Goal: Transaction & Acquisition: Purchase product/service

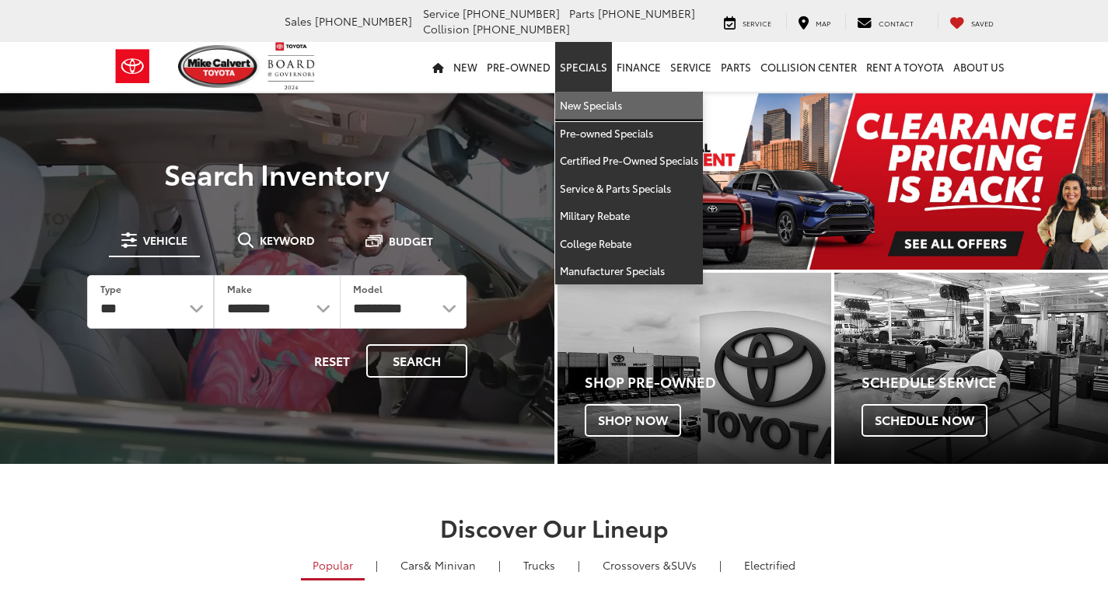
click at [600, 96] on link "New Specials" at bounding box center [629, 106] width 148 height 28
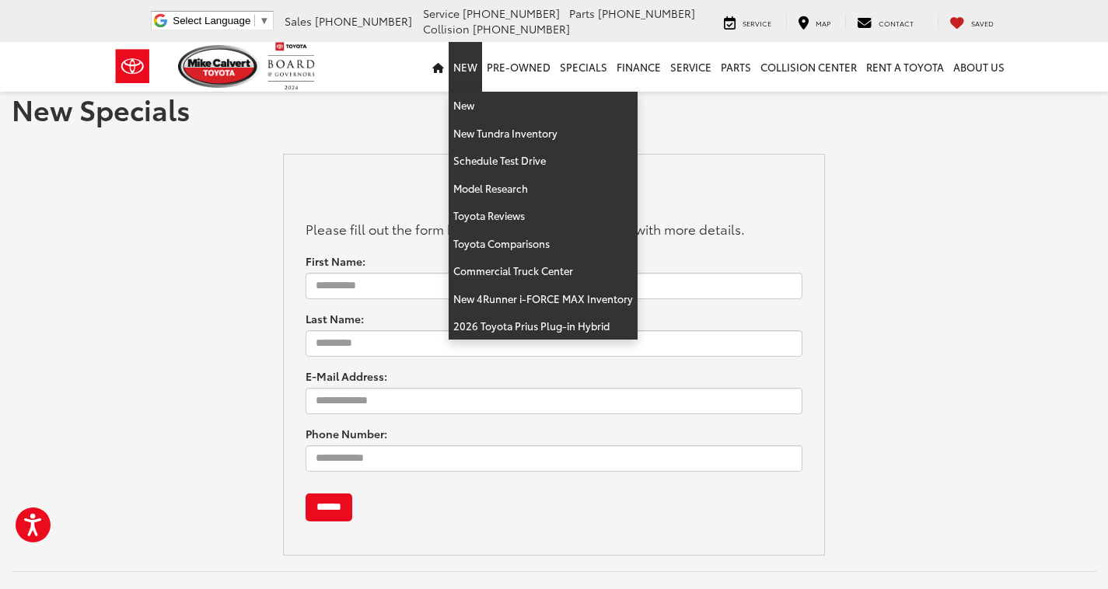
click at [481, 65] on link "New" at bounding box center [465, 67] width 33 height 50
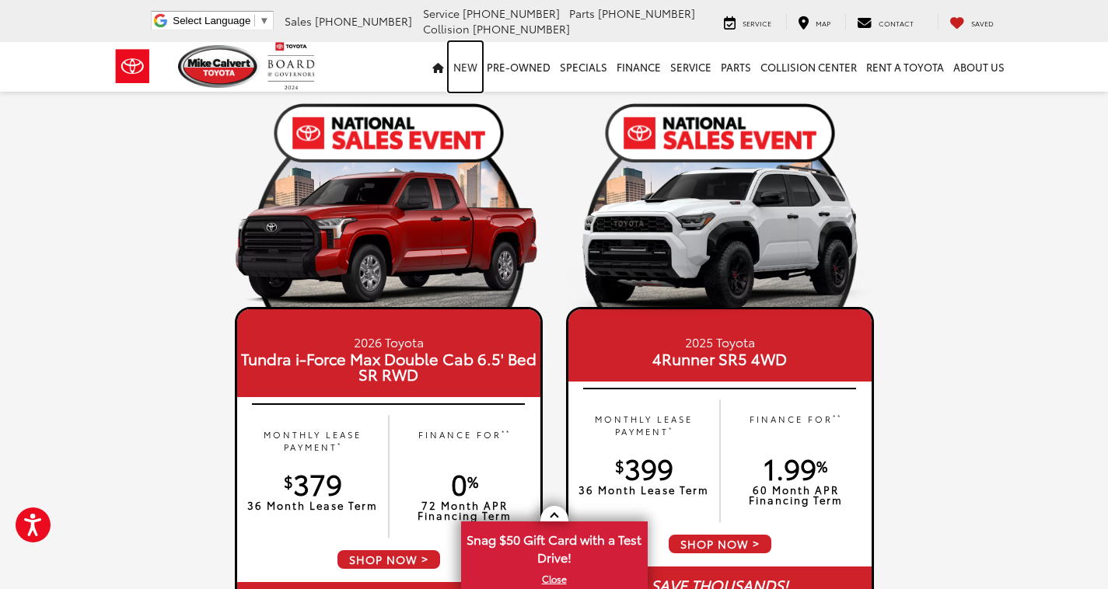
scroll to position [1407, 0]
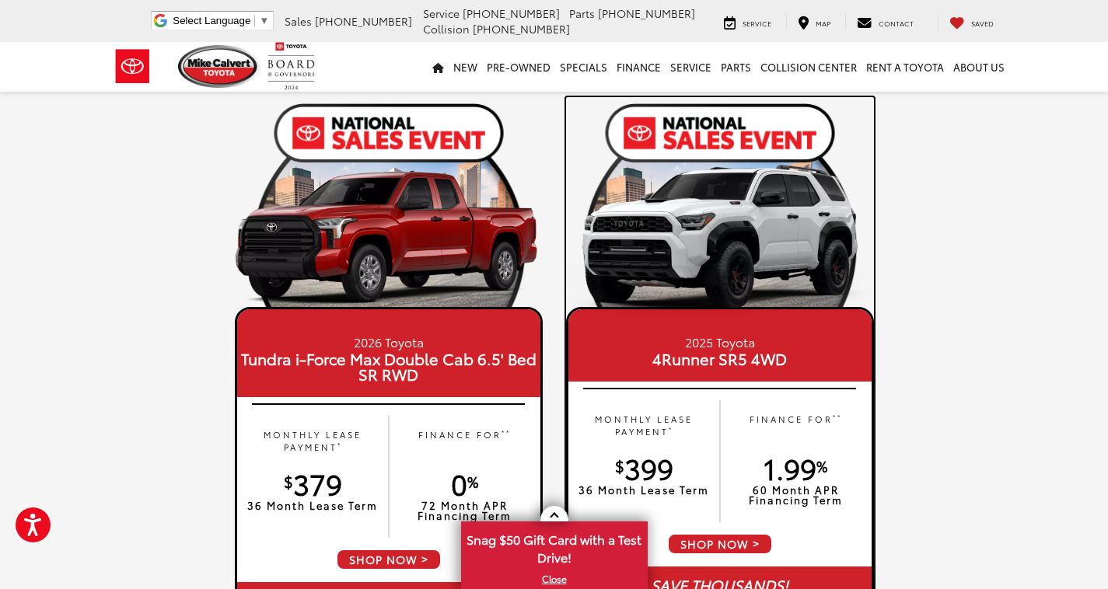
click at [740, 240] on img at bounding box center [720, 240] width 308 height 154
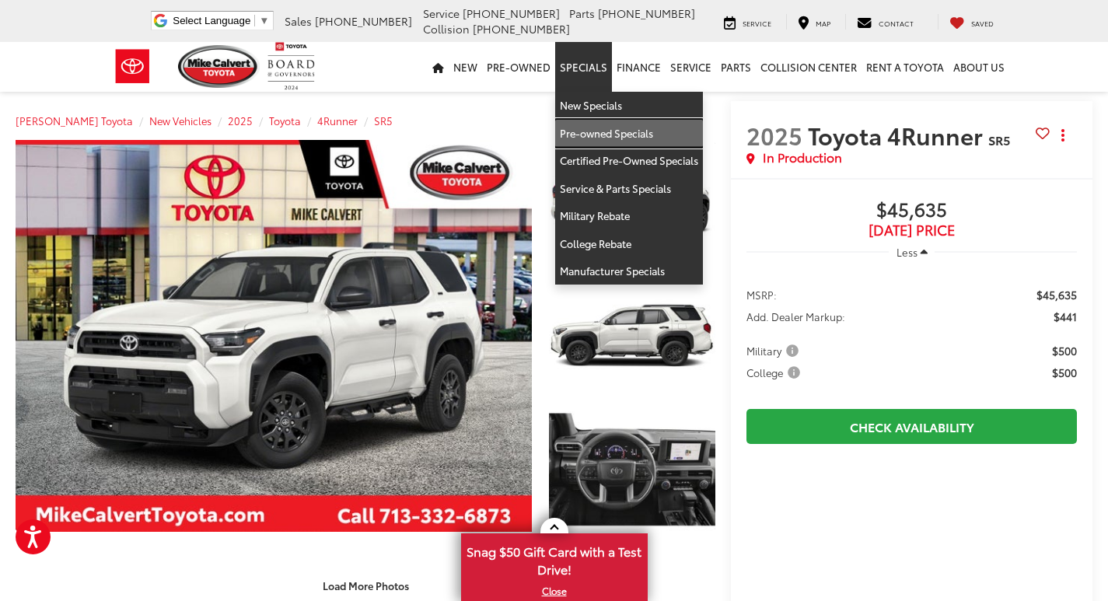
click at [613, 127] on link "Pre-owned Specials" at bounding box center [629, 134] width 148 height 28
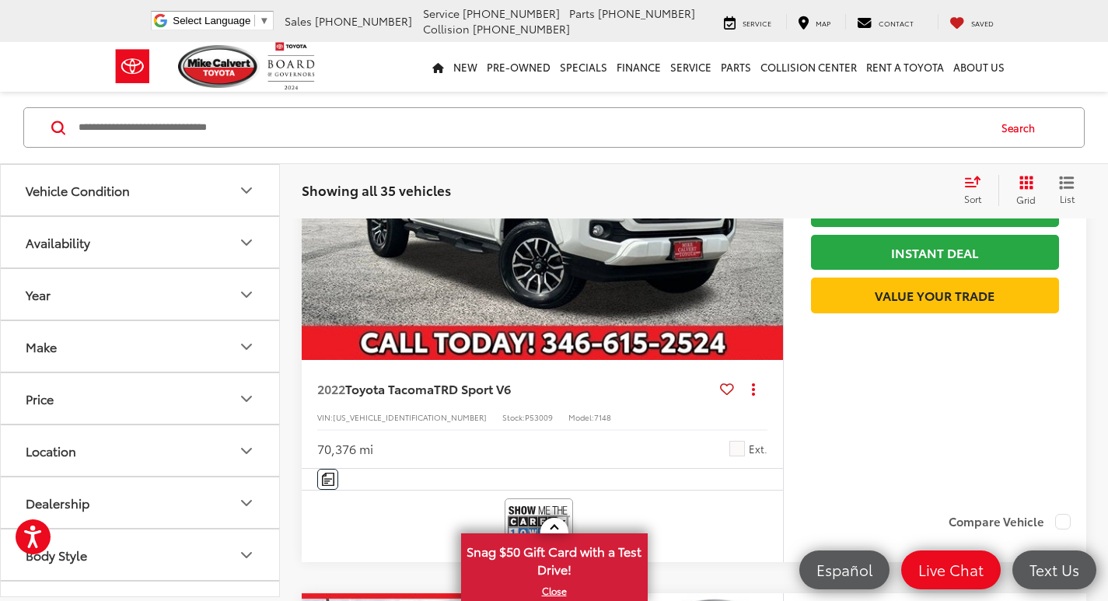
scroll to position [4918, 0]
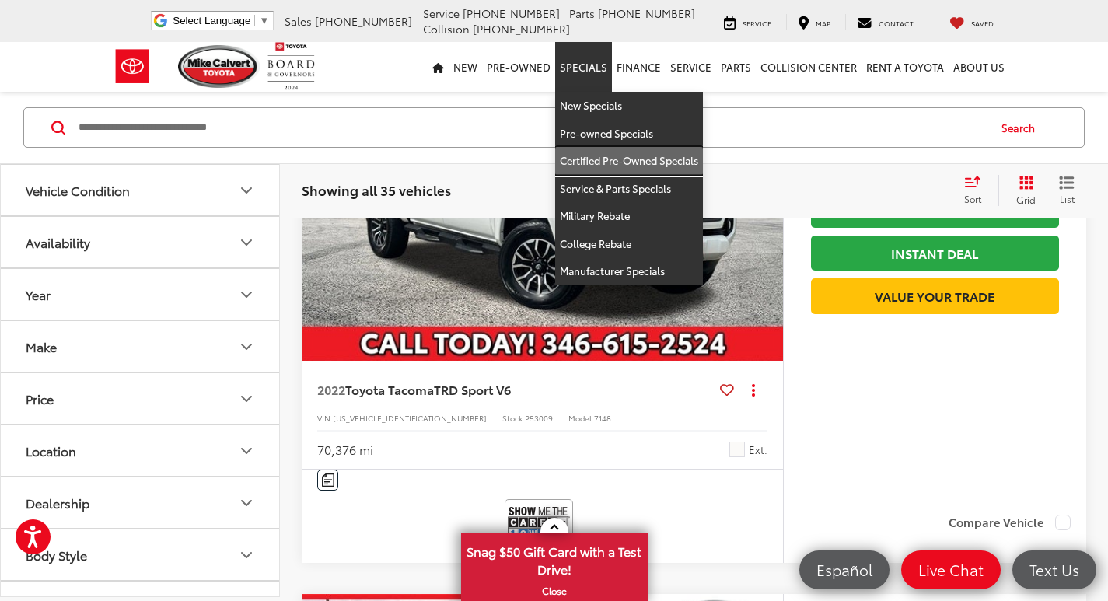
click at [628, 154] on link "Certified Pre-Owned Specials" at bounding box center [629, 161] width 148 height 28
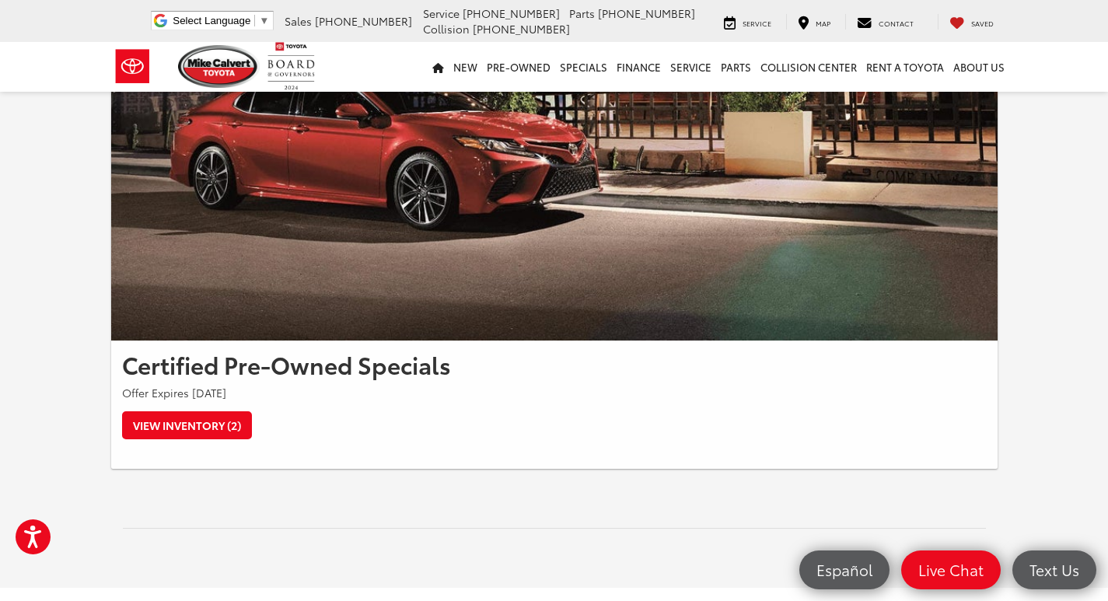
scroll to position [202, 0]
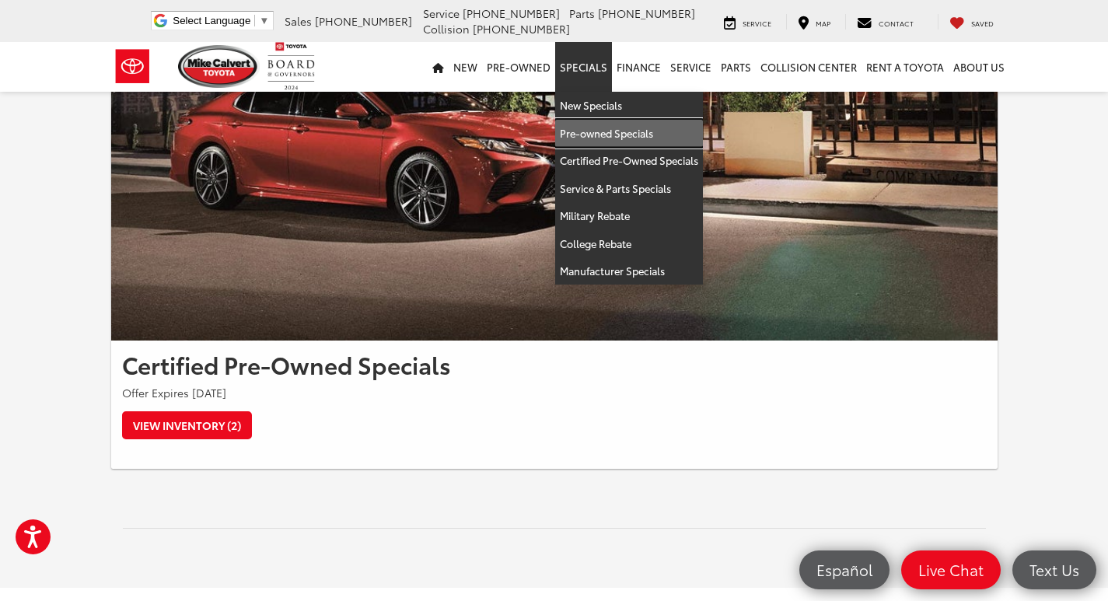
click at [597, 134] on link "Pre-owned Specials" at bounding box center [629, 134] width 148 height 28
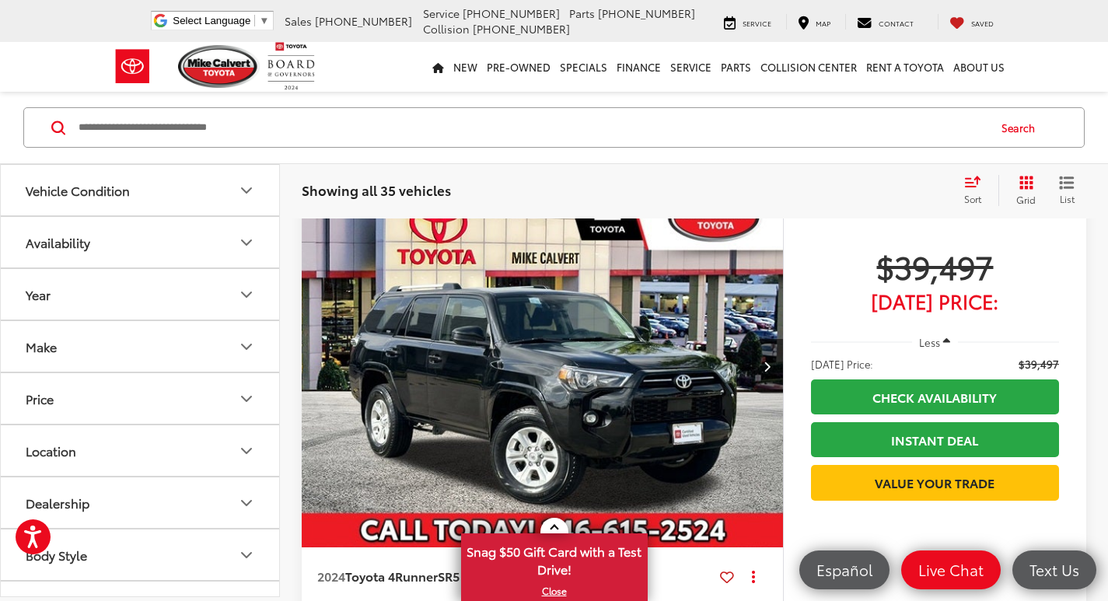
scroll to position [4165, 0]
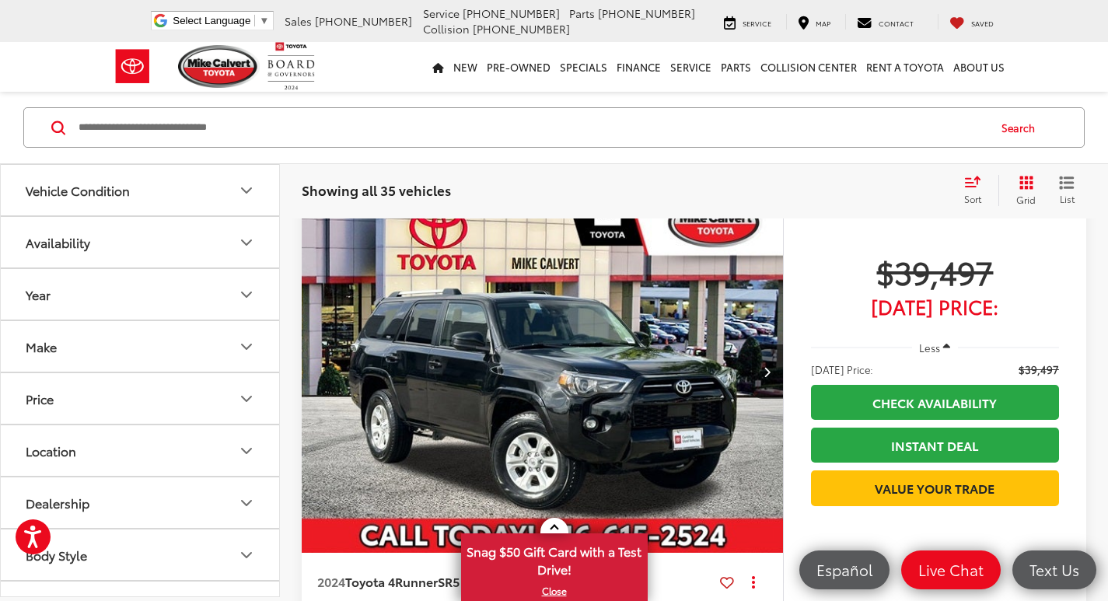
drag, startPoint x: 1112, startPoint y: 26, endPoint x: 1099, endPoint y: 335, distance: 309.7
click at [683, 404] on img "2024 Toyota 4Runner SR5 0" at bounding box center [543, 372] width 484 height 362
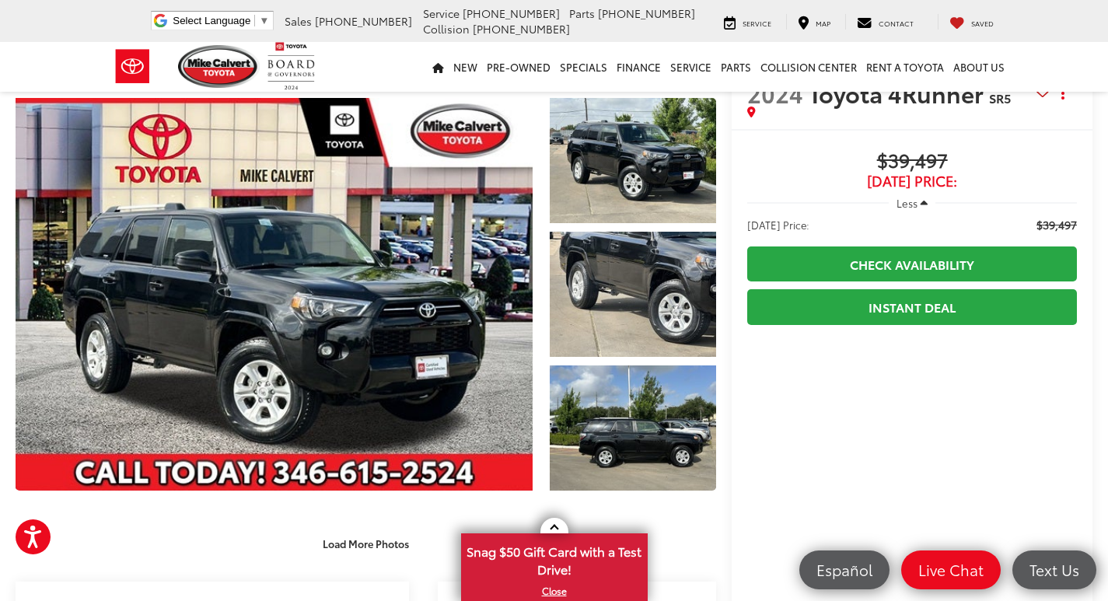
scroll to position [39, 0]
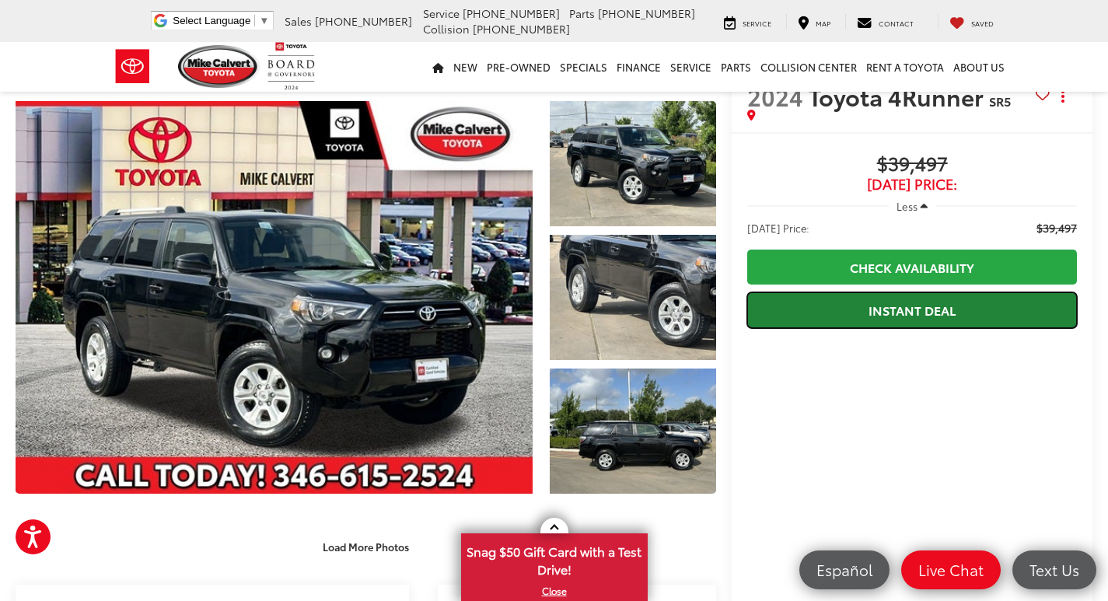
click at [875, 309] on link "Instant Deal" at bounding box center [912, 309] width 330 height 35
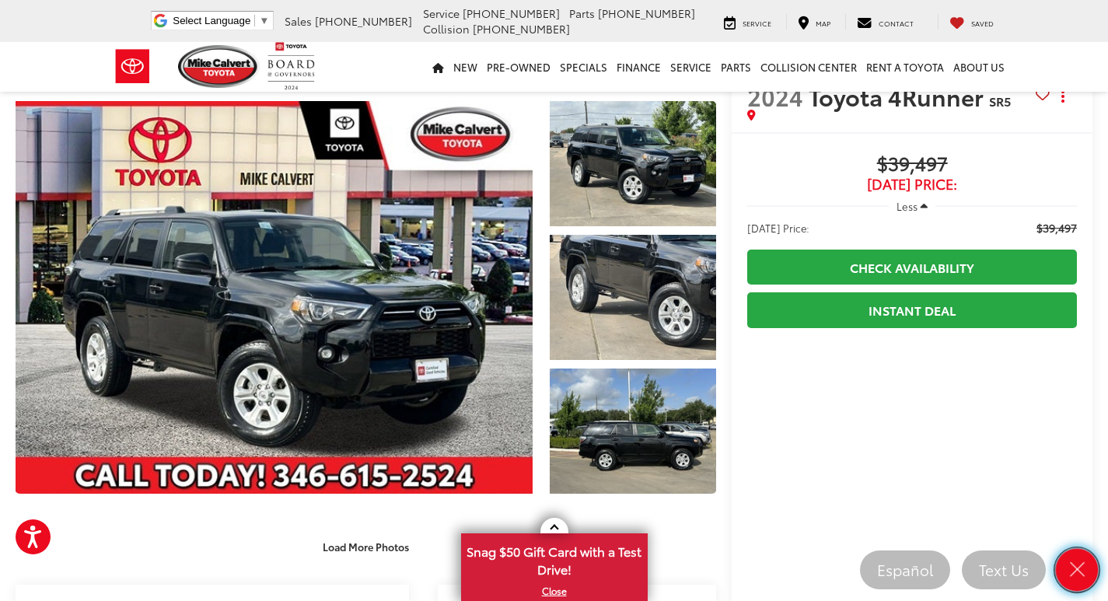
click at [1081, 565] on icon "Close" at bounding box center [1077, 570] width 22 height 22
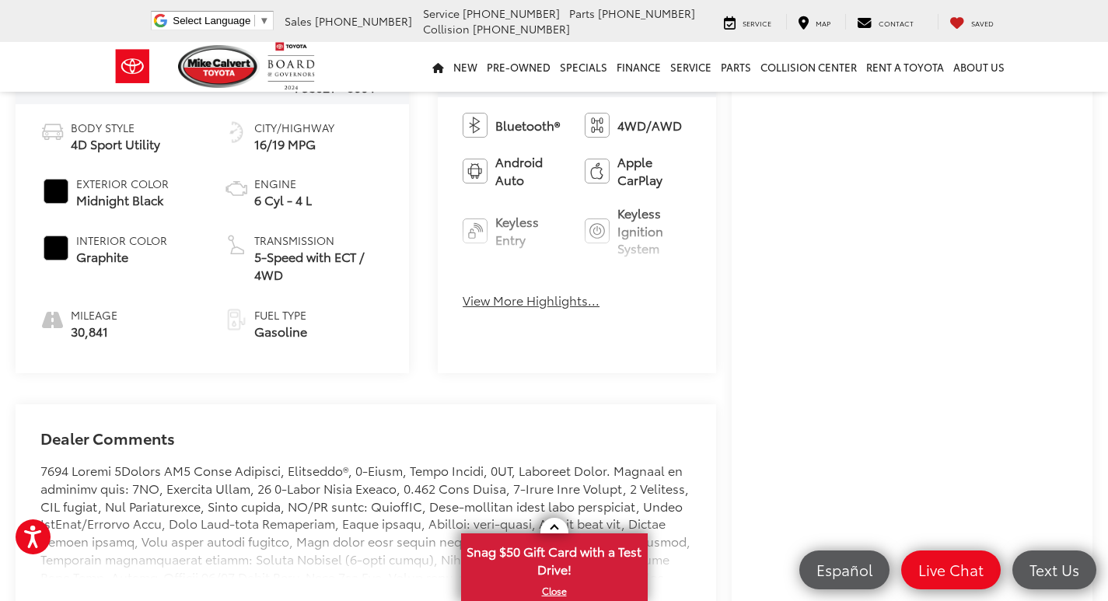
scroll to position [0, 0]
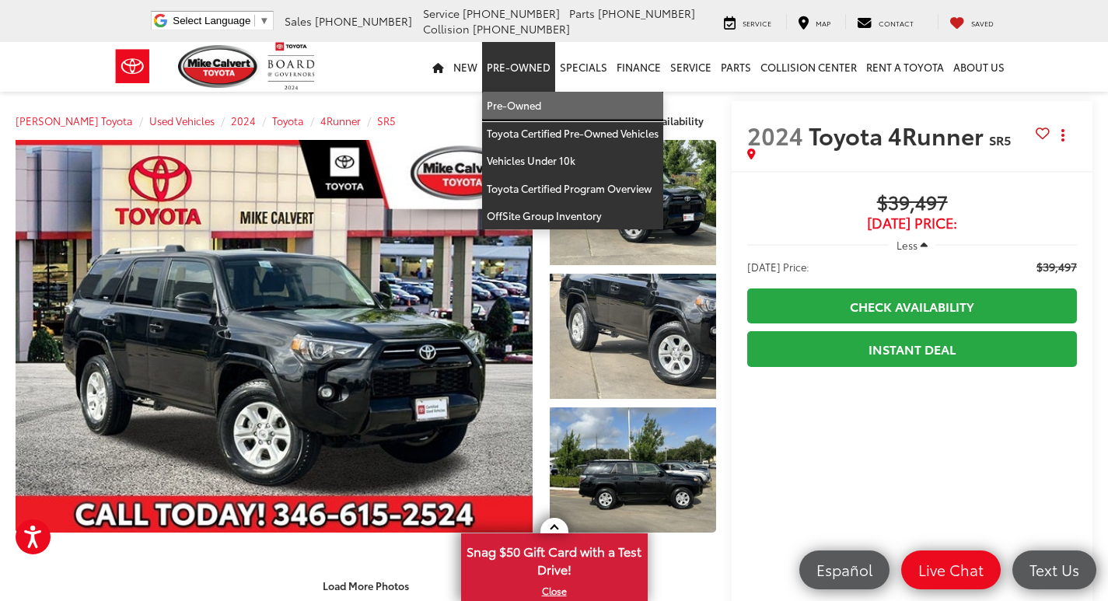
click at [514, 110] on link "Pre-Owned" at bounding box center [572, 106] width 181 height 28
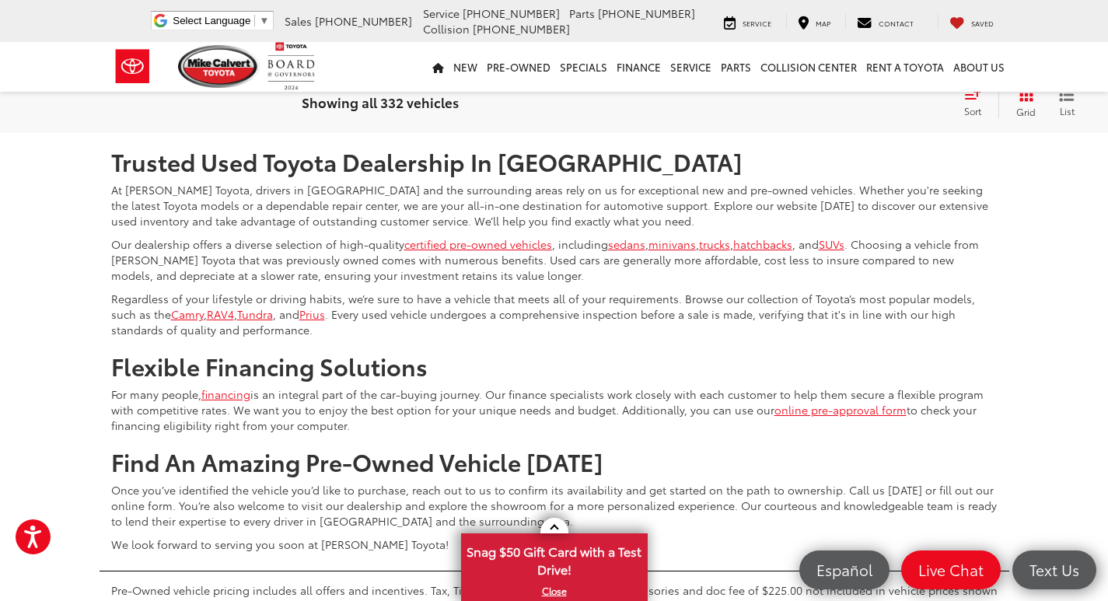
scroll to position [7115, 0]
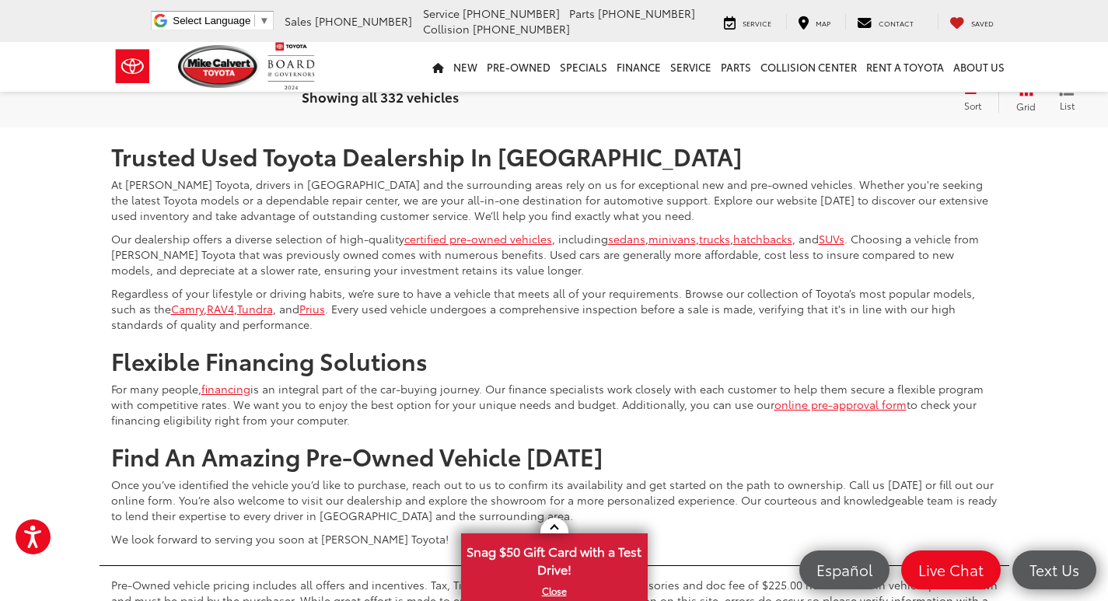
drag, startPoint x: 1110, startPoint y: 36, endPoint x: 1119, endPoint y: 539, distance: 503.1
